Goal: Check status: Check status

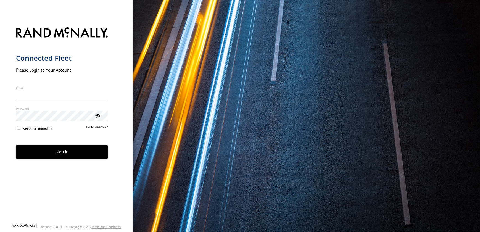
type input "**********"
click at [59, 159] on button "Sign in" at bounding box center [62, 152] width 92 height 14
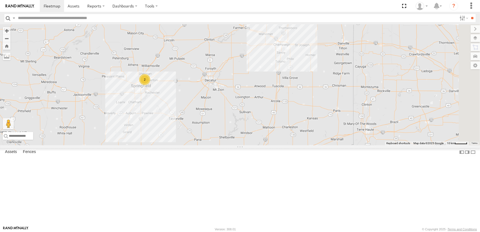
drag, startPoint x: 326, startPoint y: 166, endPoint x: 244, endPoint y: 136, distance: 87.1
click at [244, 136] on div "T314 Flat T1049 Flat T596 Flat 2" at bounding box center [240, 84] width 480 height 121
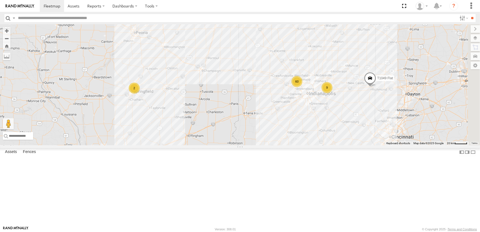
drag, startPoint x: 344, startPoint y: 126, endPoint x: 318, endPoint y: 124, distance: 25.8
click at [318, 124] on div "T314 Flat T1049 Flat T596 Flat 4 60 2 9 T1175 Flat" at bounding box center [240, 84] width 480 height 121
click at [140, 94] on div "2" at bounding box center [134, 88] width 11 height 11
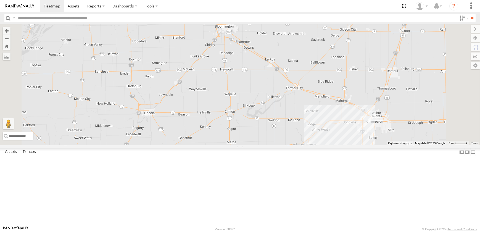
drag, startPoint x: 294, startPoint y: 66, endPoint x: 257, endPoint y: 174, distance: 114.2
click at [257, 145] on div "T314 Flat T1049 Flat T596 Flat T1175 Flat 2" at bounding box center [240, 84] width 480 height 121
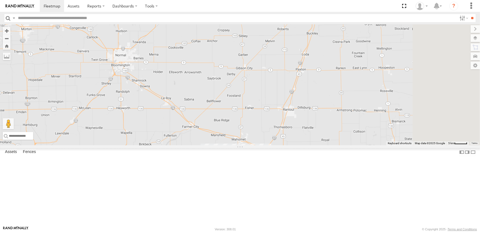
drag, startPoint x: 271, startPoint y: 113, endPoint x: 193, endPoint y: 134, distance: 80.6
click at [193, 134] on div "T314 Flat T1049 Flat T596 Flat T1175 Flat 2" at bounding box center [240, 84] width 480 height 121
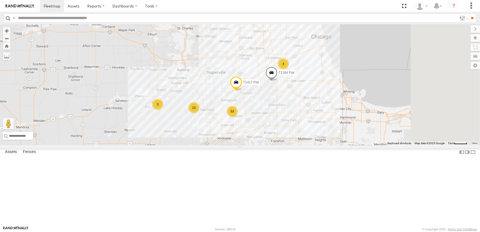
drag, startPoint x: 381, startPoint y: 169, endPoint x: 248, endPoint y: 156, distance: 133.1
click at [248, 145] on div "T314 Flat T1049 Flat T596 Flat 53 T1209 Flat 13 T1417 Flat 4 3 T1184 Flat" at bounding box center [240, 84] width 480 height 121
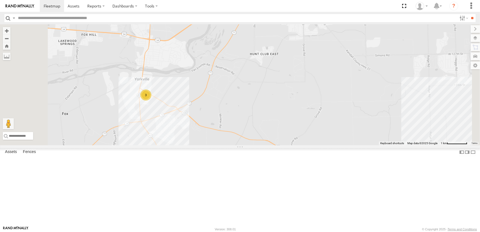
click at [151, 101] on div "3" at bounding box center [145, 95] width 11 height 11
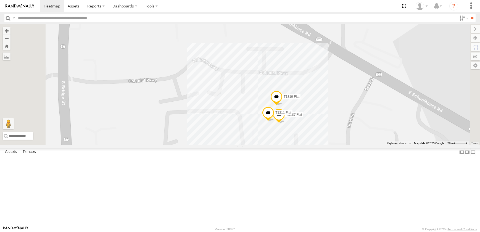
click at [283, 106] on span at bounding box center [277, 98] width 12 height 15
